Goal: Task Accomplishment & Management: Manage account settings

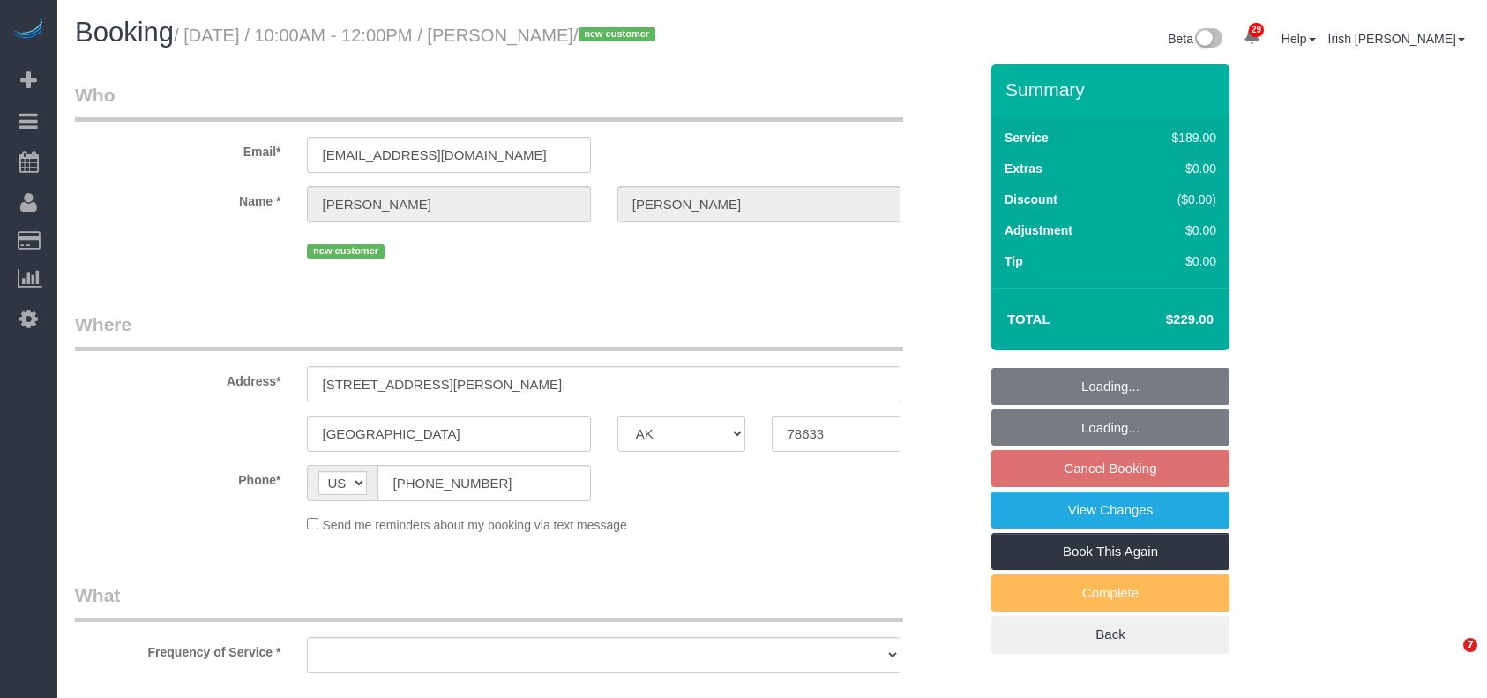
select select "[GEOGRAPHIC_DATA]"
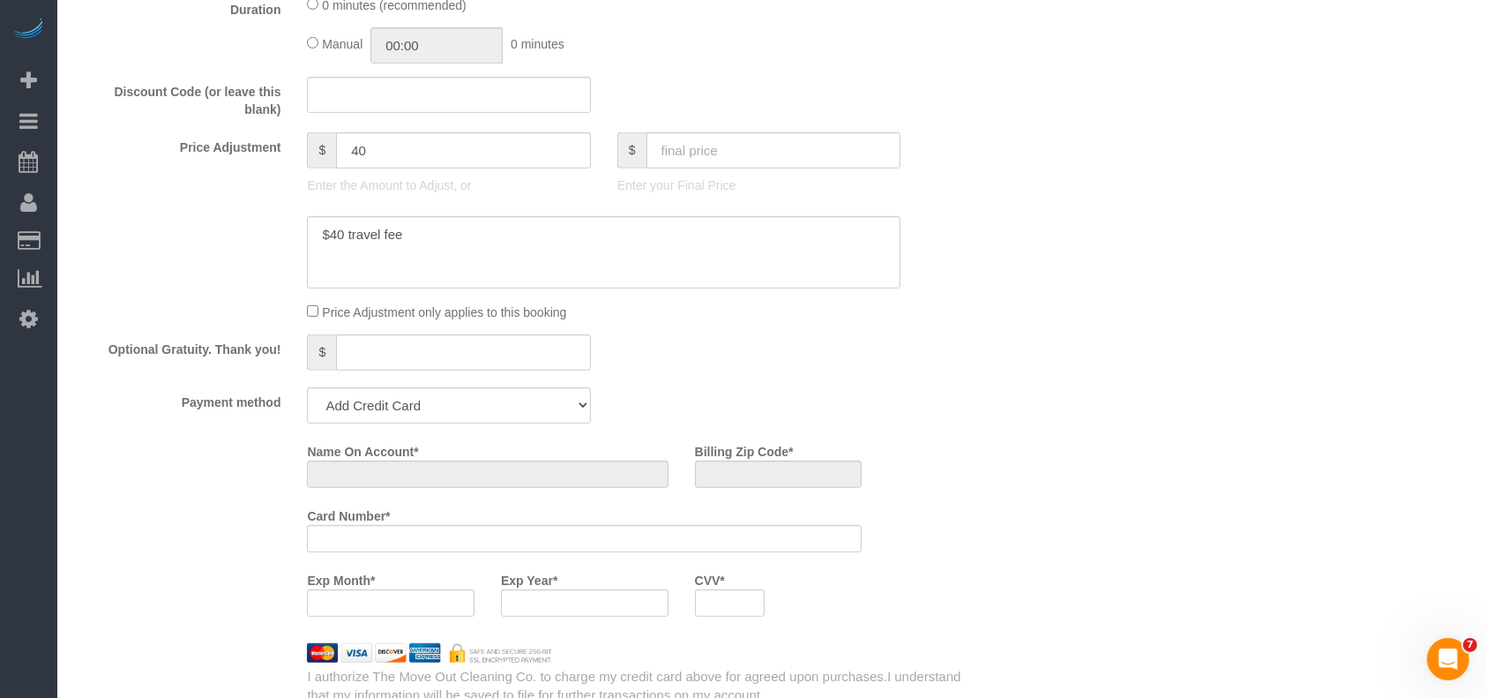
select select "3"
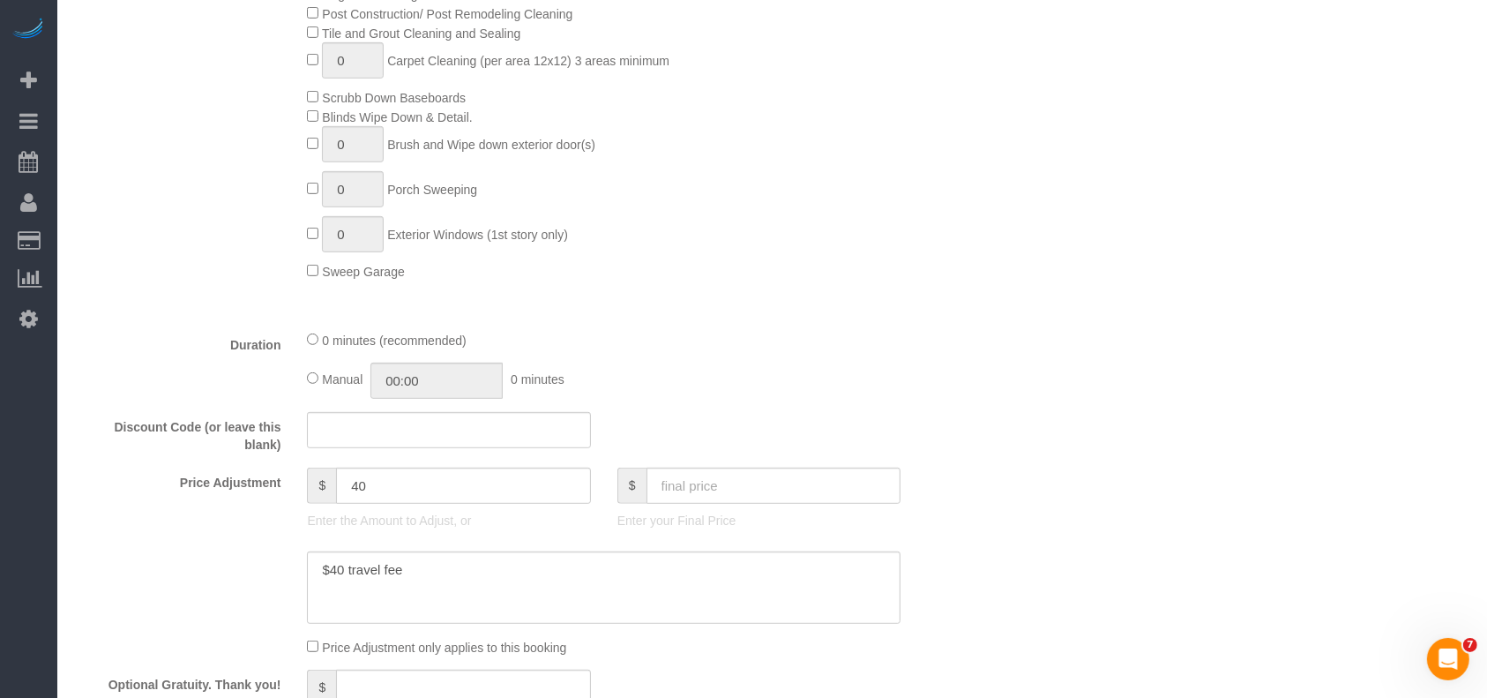
select select "object:10651"
select select "string:fspay-c1b7822e-4c2e-4ded-b6b7-94851d85039b"
select select "spot201"
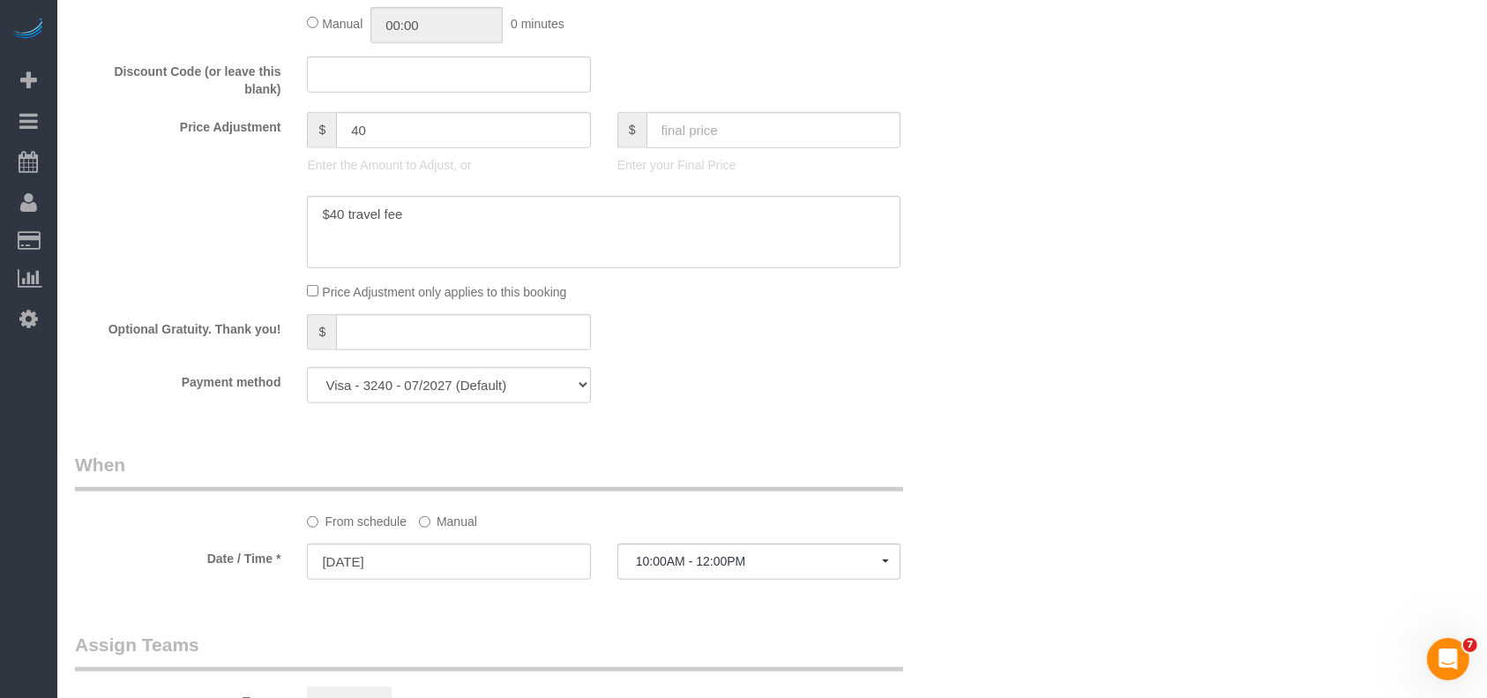
select select "object:10668"
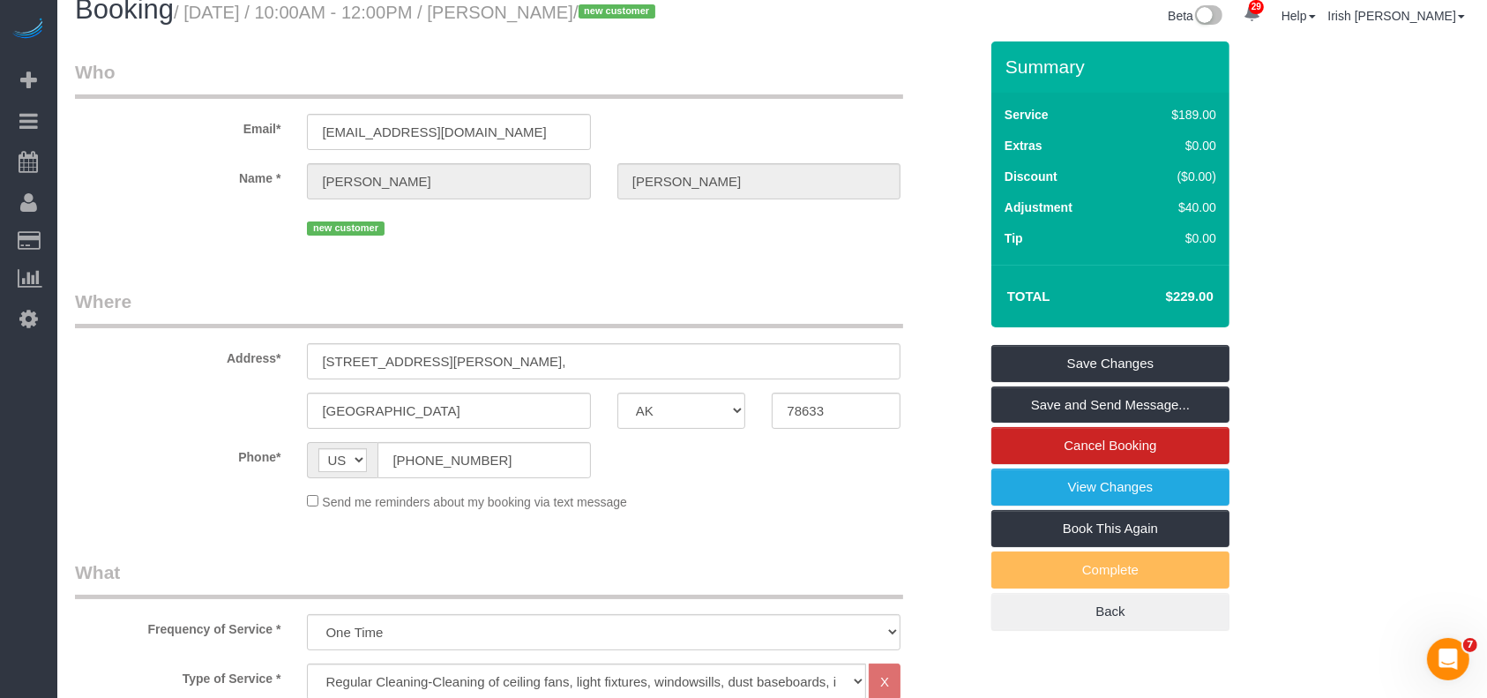
scroll to position [0, 0]
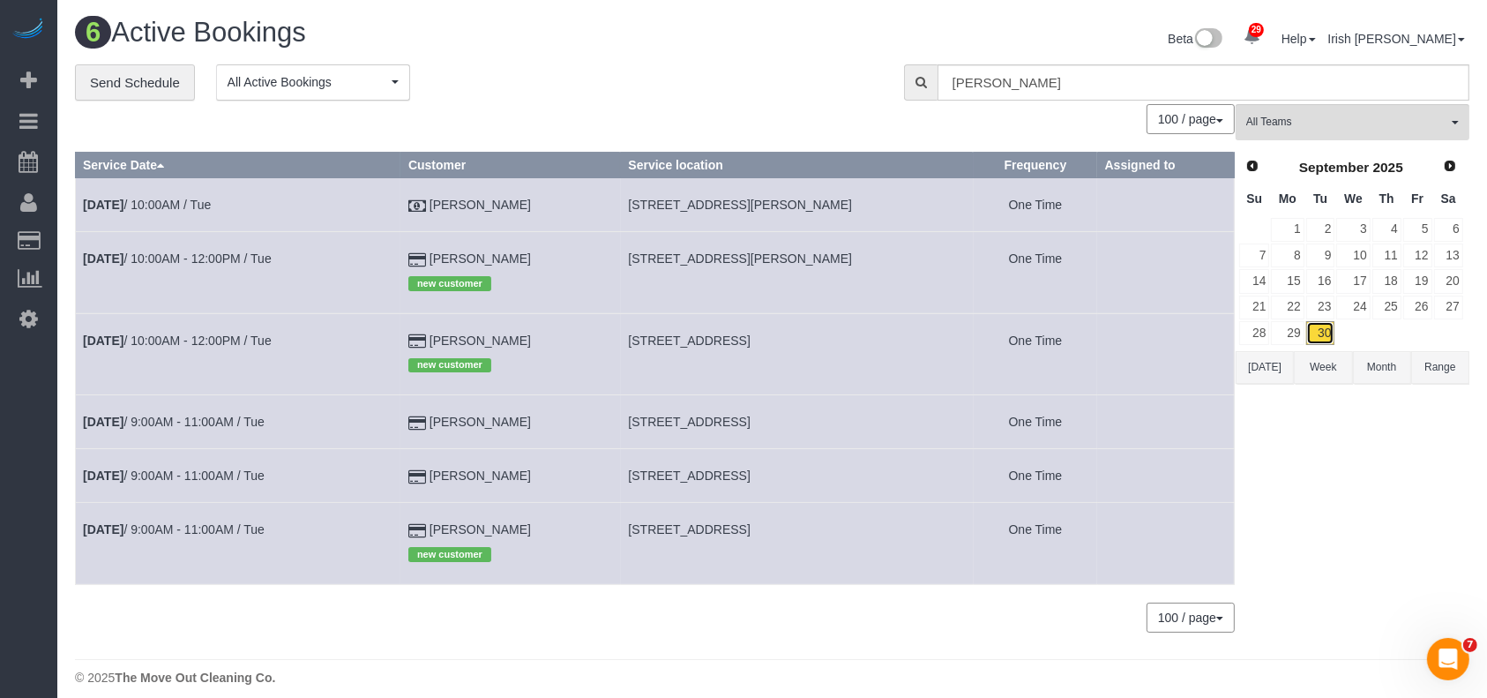
click at [1325, 327] on link "30" at bounding box center [1320, 333] width 29 height 24
click at [176, 338] on link "[DATE] 10:00AM - 12:00PM / Tue" at bounding box center [177, 340] width 189 height 14
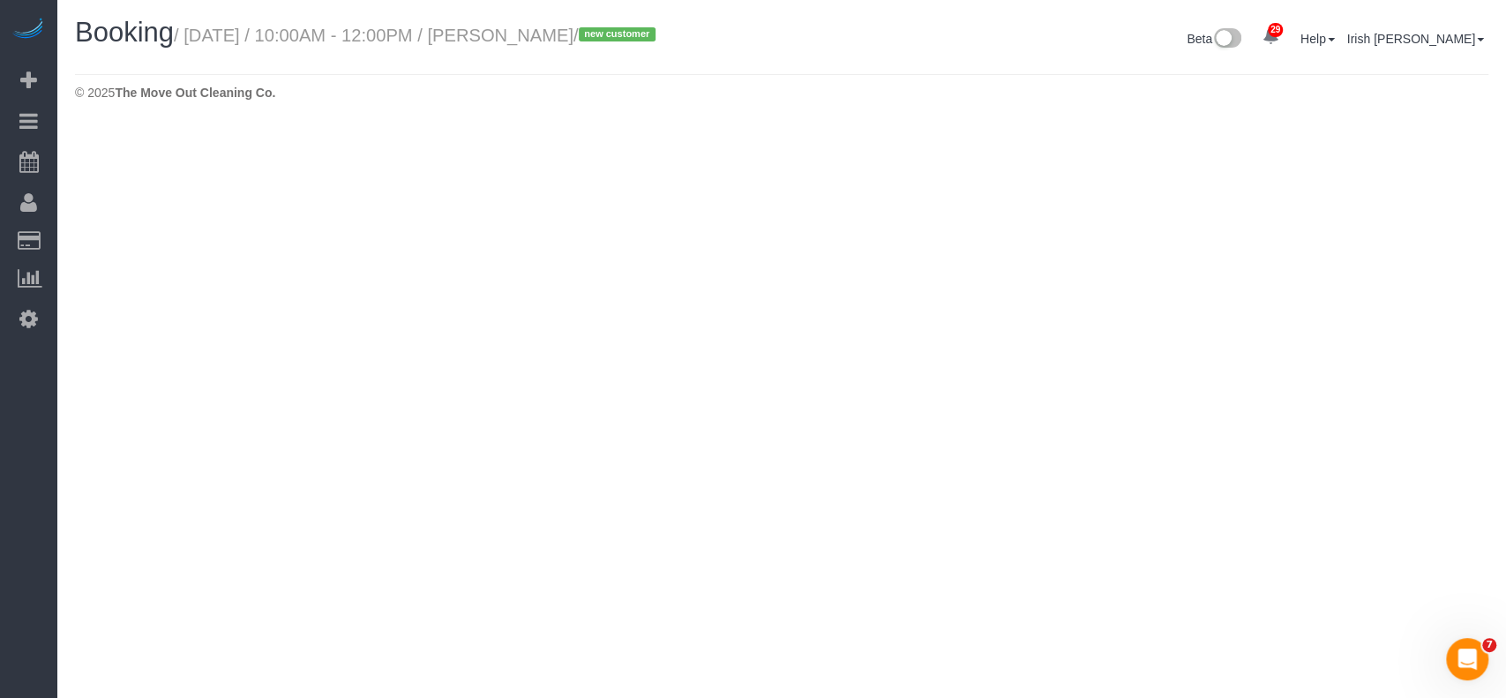
select select "[GEOGRAPHIC_DATA]"
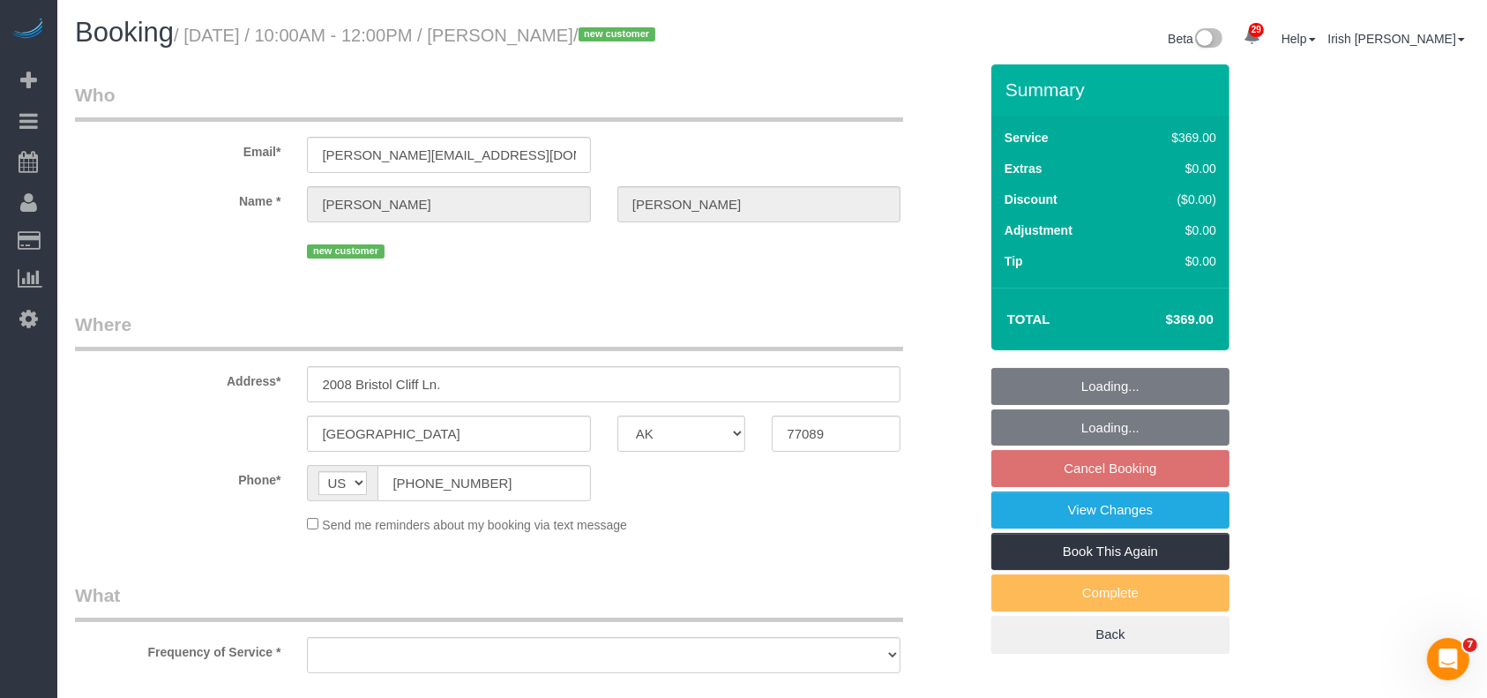
select select "string:fspay-d31f92fd-95ab-4b56-91b6-857261a3bbb9"
select select "object:11205"
select select "spot225"
select select "object:11283"
select select "3"
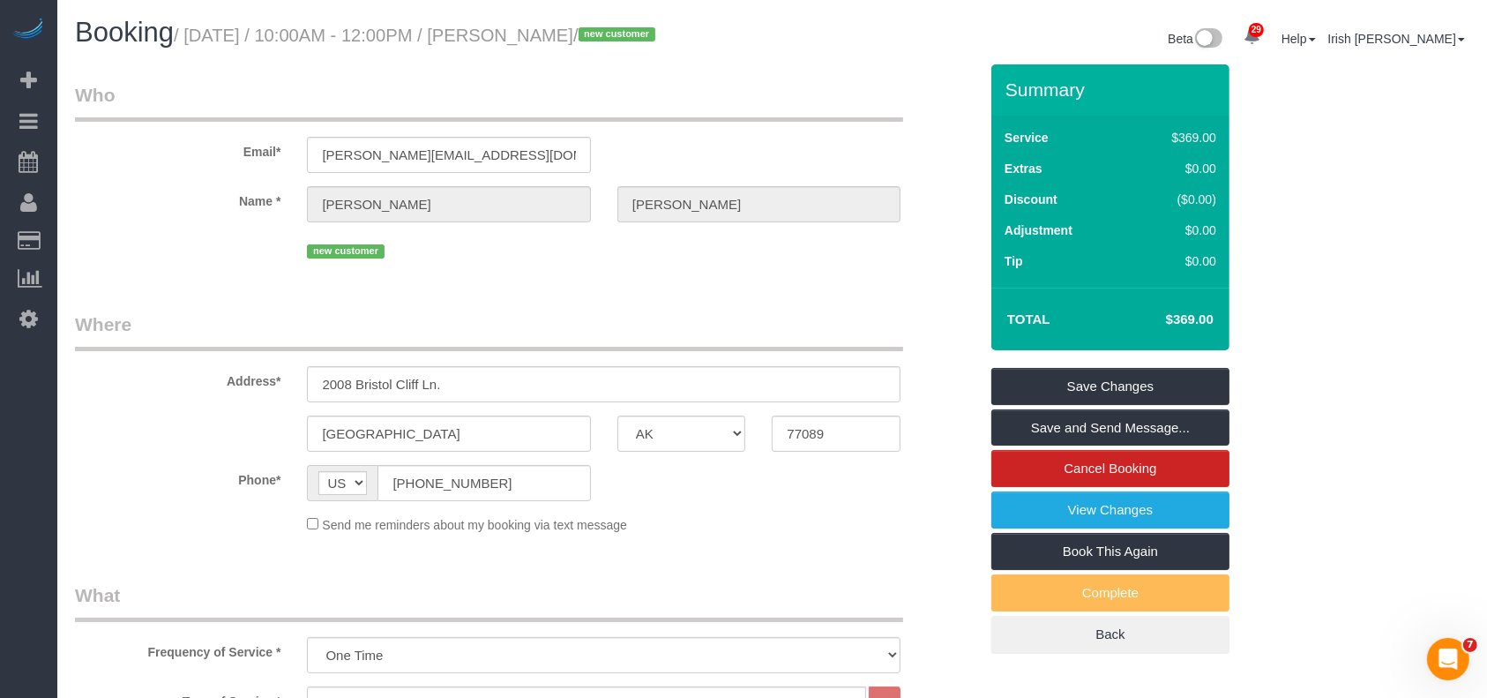
click at [848, 544] on fieldset "Where Address* [STREET_ADDRESS] [GEOGRAPHIC_DATA] AK AL AR AZ CA CO CT DC DE [G…" at bounding box center [526, 429] width 903 height 236
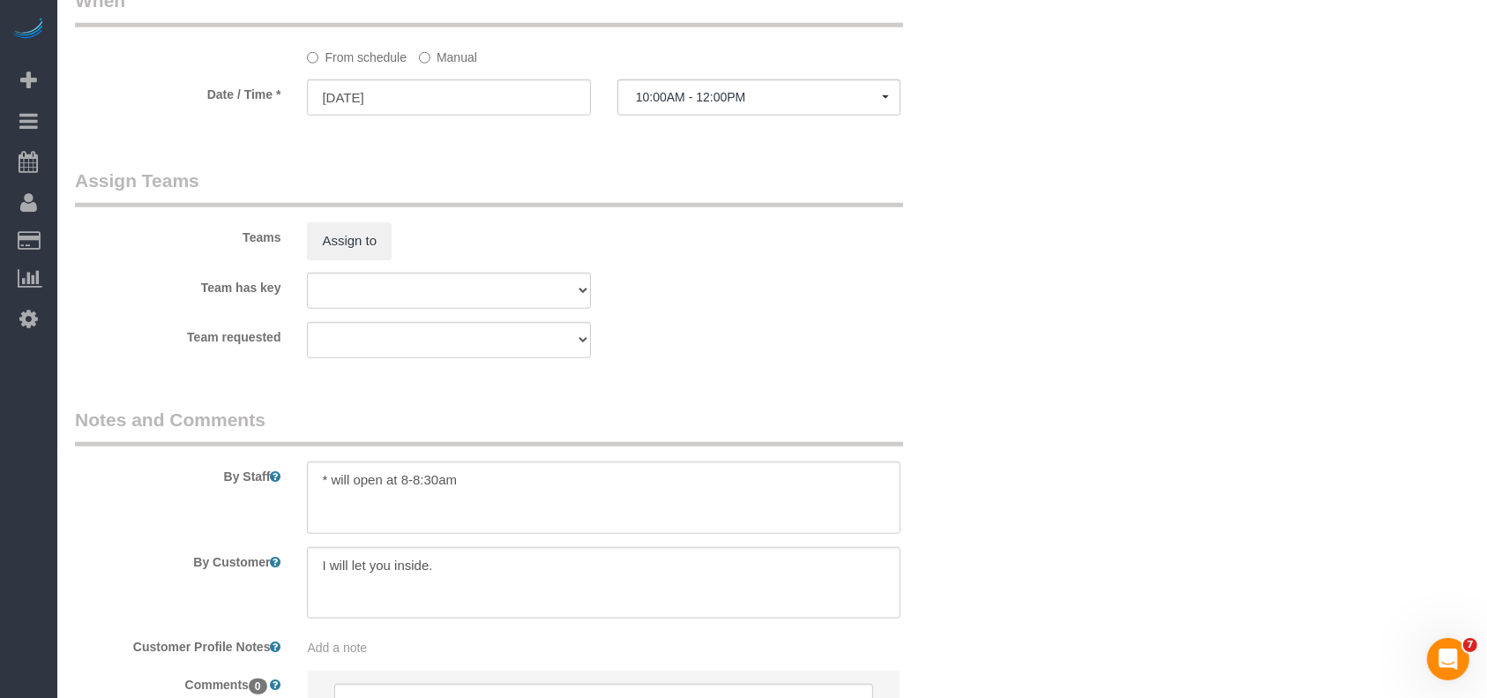
scroll to position [1764, 0]
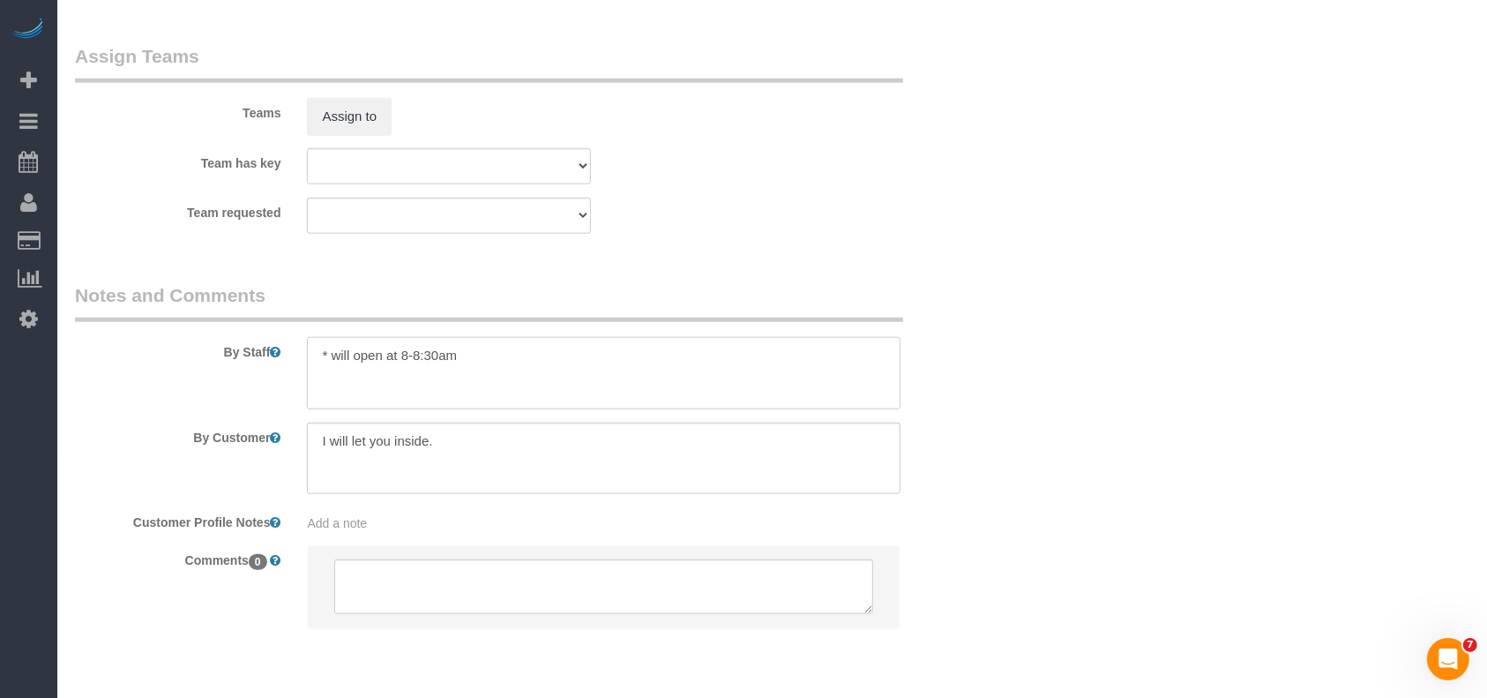
click at [615, 371] on textarea at bounding box center [604, 373] width 594 height 72
click at [498, 358] on textarea at bounding box center [604, 373] width 594 height 72
paste textarea "6"
click at [510, 358] on textarea at bounding box center [604, 373] width 594 height 72
paste textarea "6"
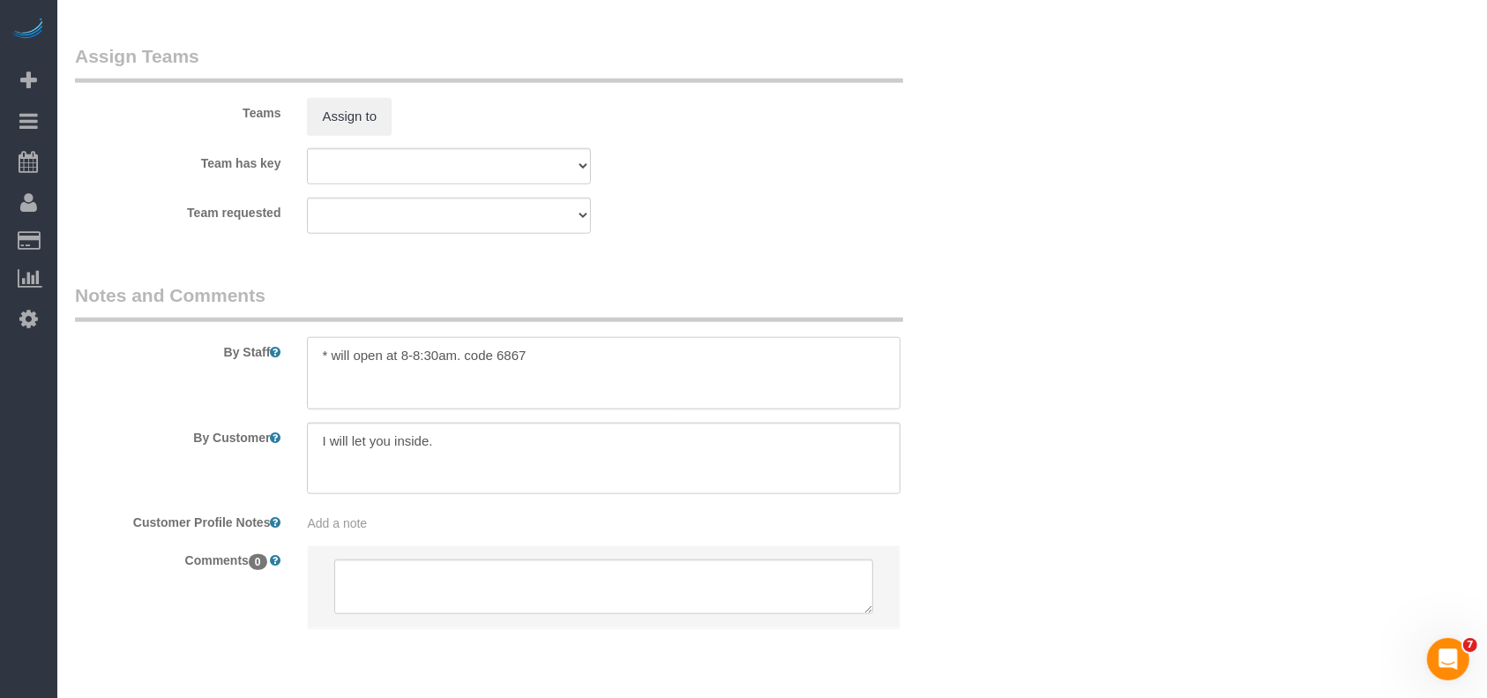
click at [540, 356] on textarea at bounding box center [604, 373] width 594 height 72
click at [633, 356] on textarea at bounding box center [604, 373] width 594 height 72
paste textarea "?"
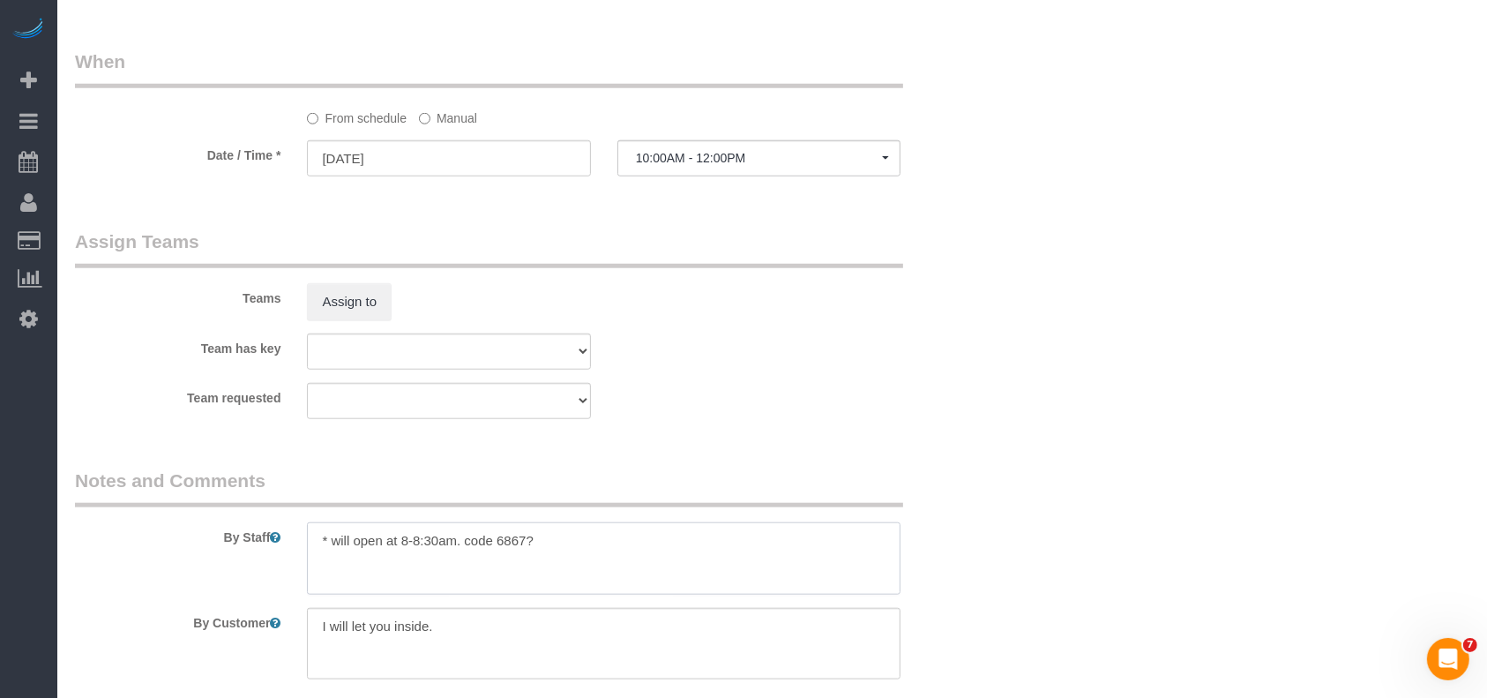
scroll to position [1646, 0]
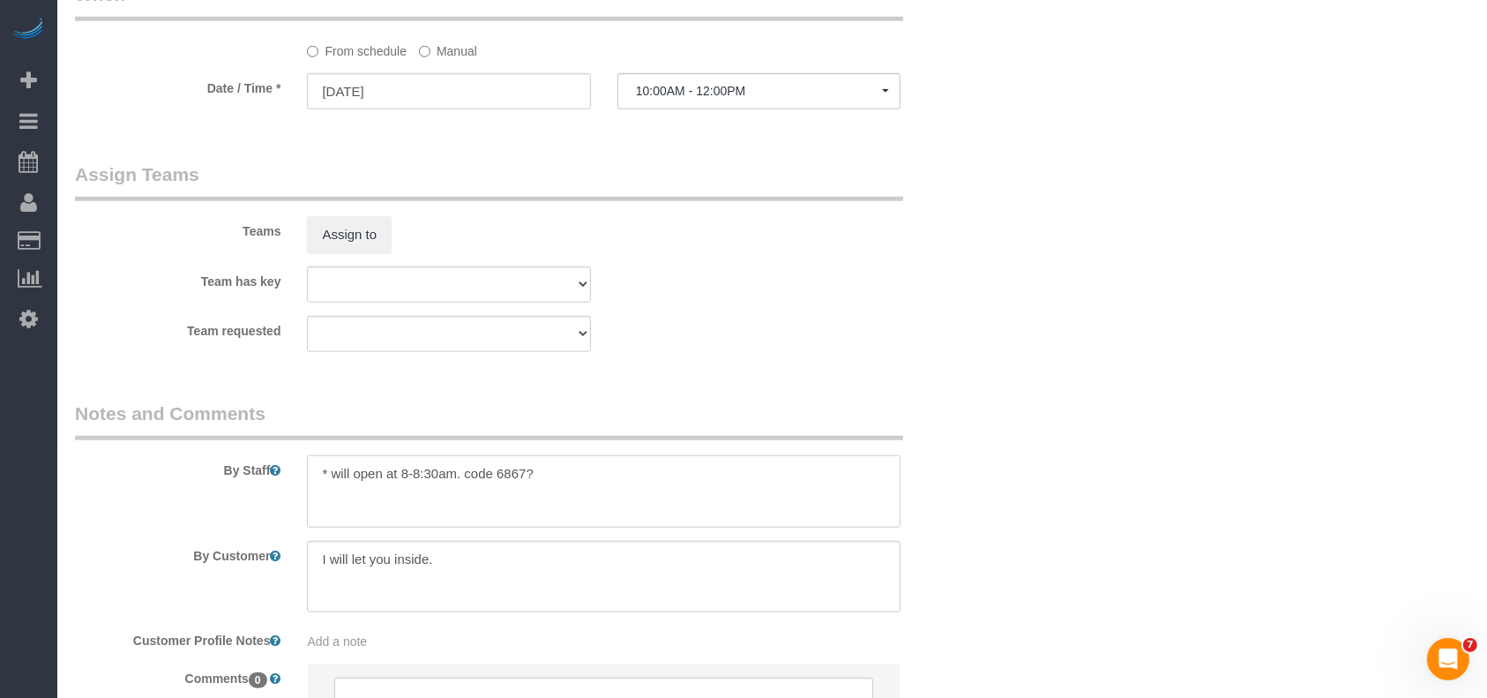
type textarea "* will open at 8-8:30am. code 6867"
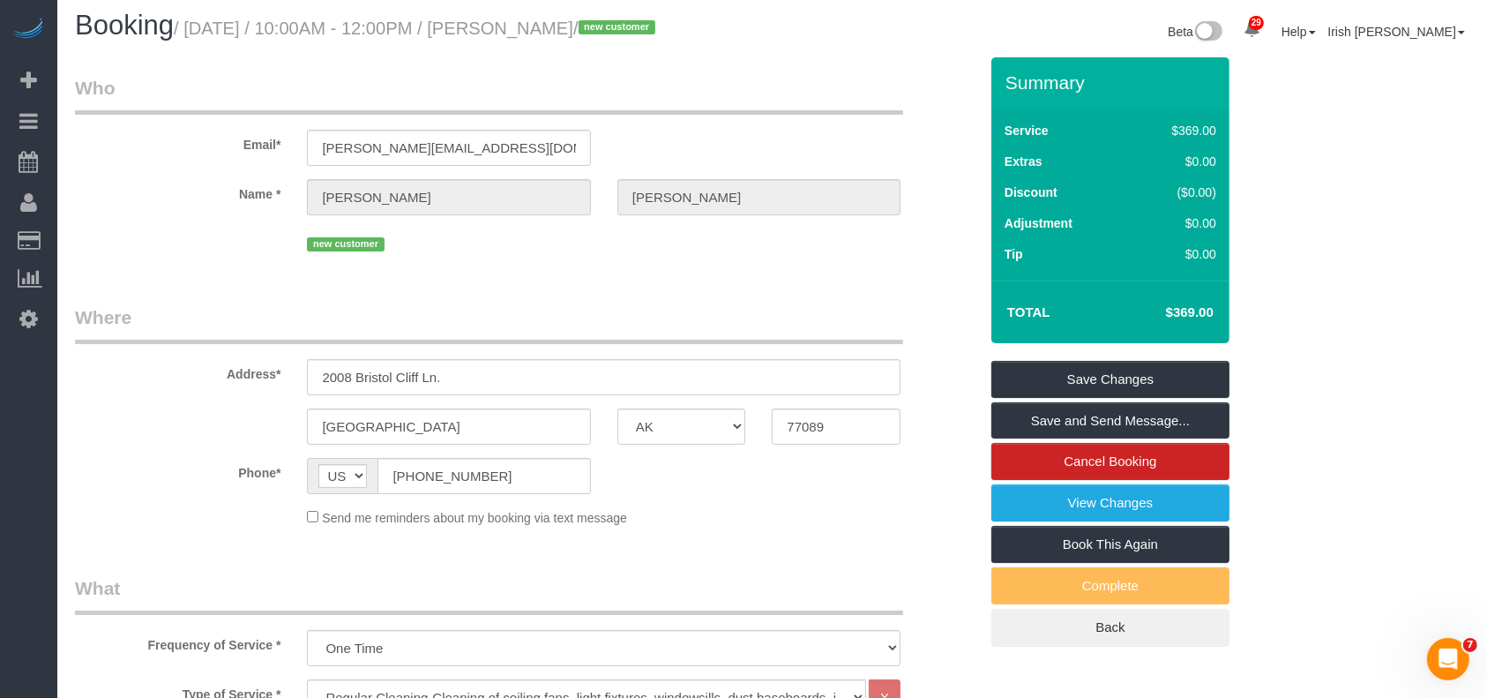
scroll to position [0, 0]
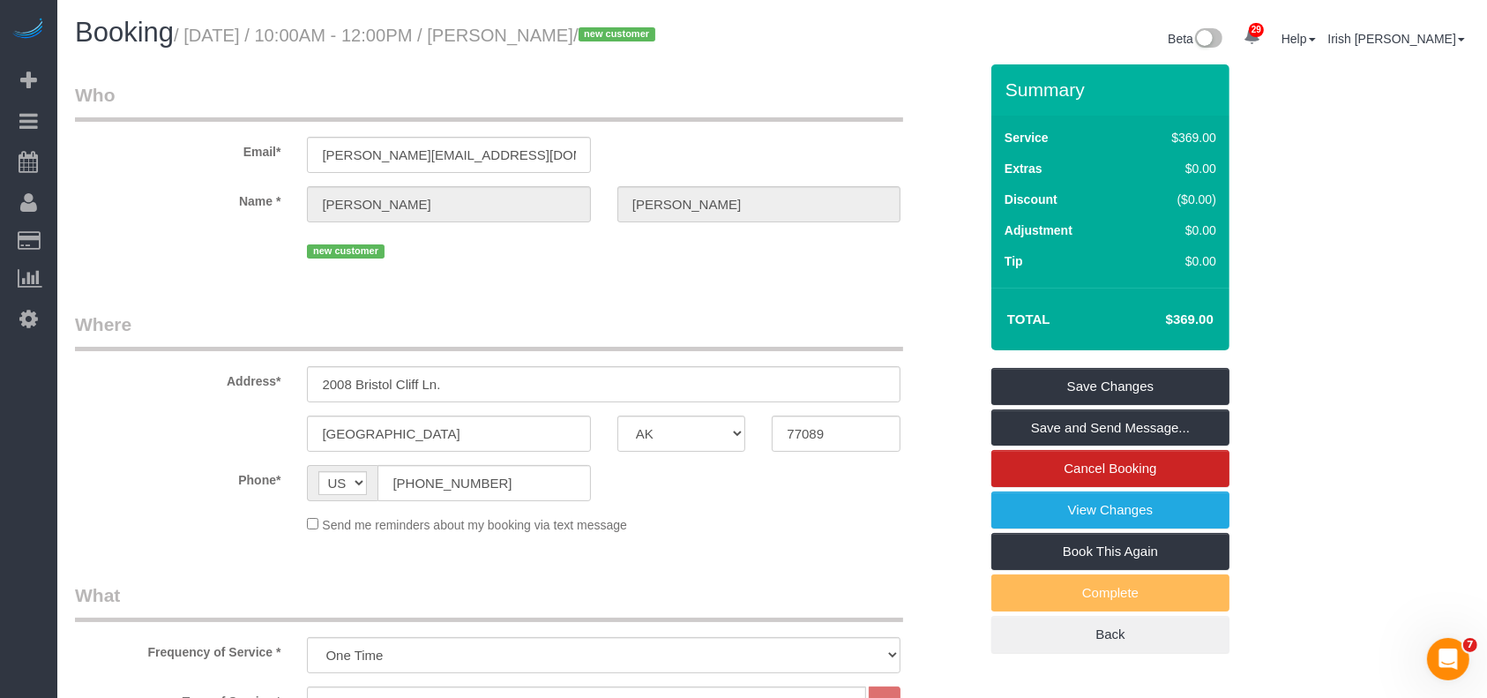
click at [1205, 366] on div "Summary Service $369.00 Extras $0.00 Discount ($0.00) Adjustment $0.00 Tip $0.00" at bounding box center [1111, 358] width 238 height 589
click at [1028, 392] on link "Save Changes" at bounding box center [1111, 386] width 238 height 37
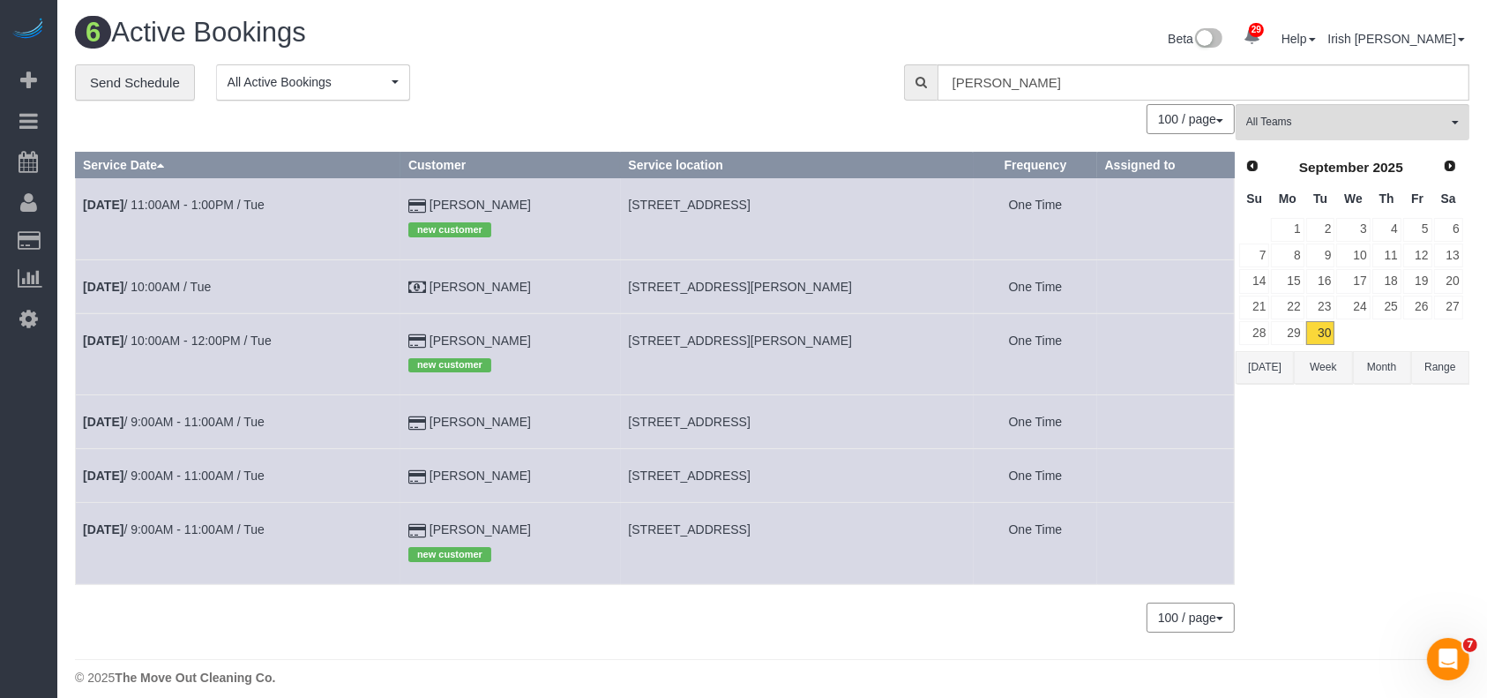
click at [1261, 360] on button "[DATE]" at bounding box center [1265, 367] width 58 height 33
